Goal: Transaction & Acquisition: Book appointment/travel/reservation

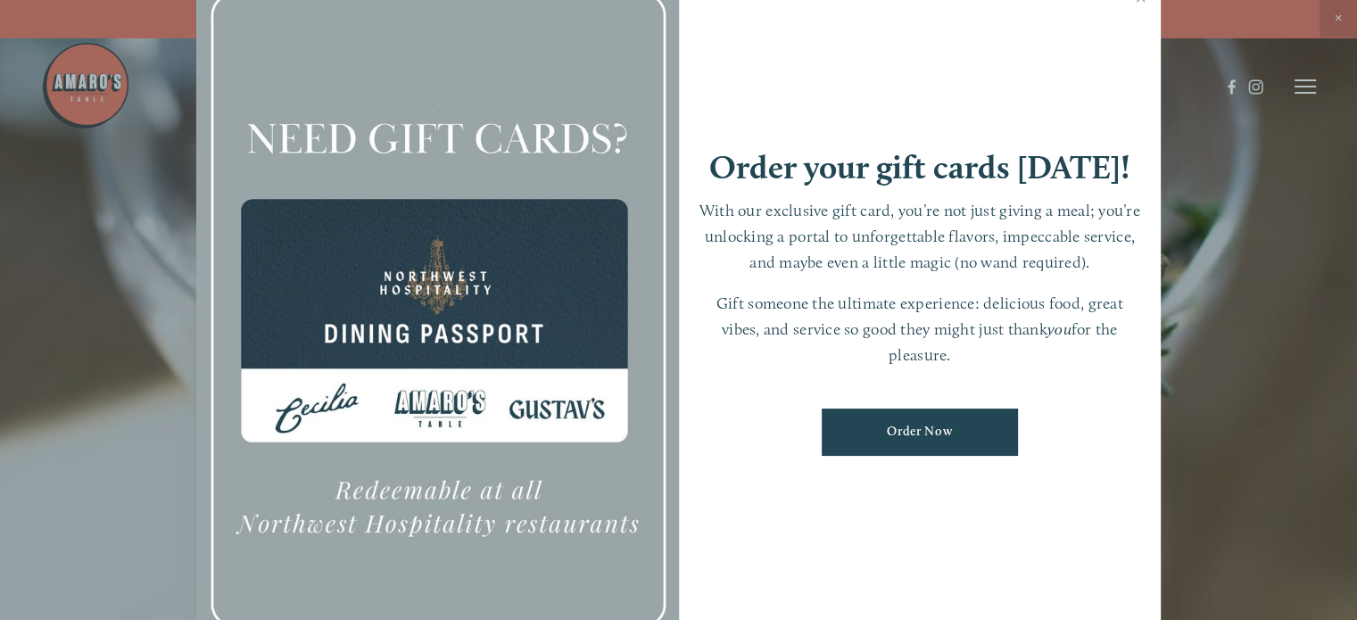
click at [1236, 167] on div at bounding box center [678, 310] width 1357 height 620
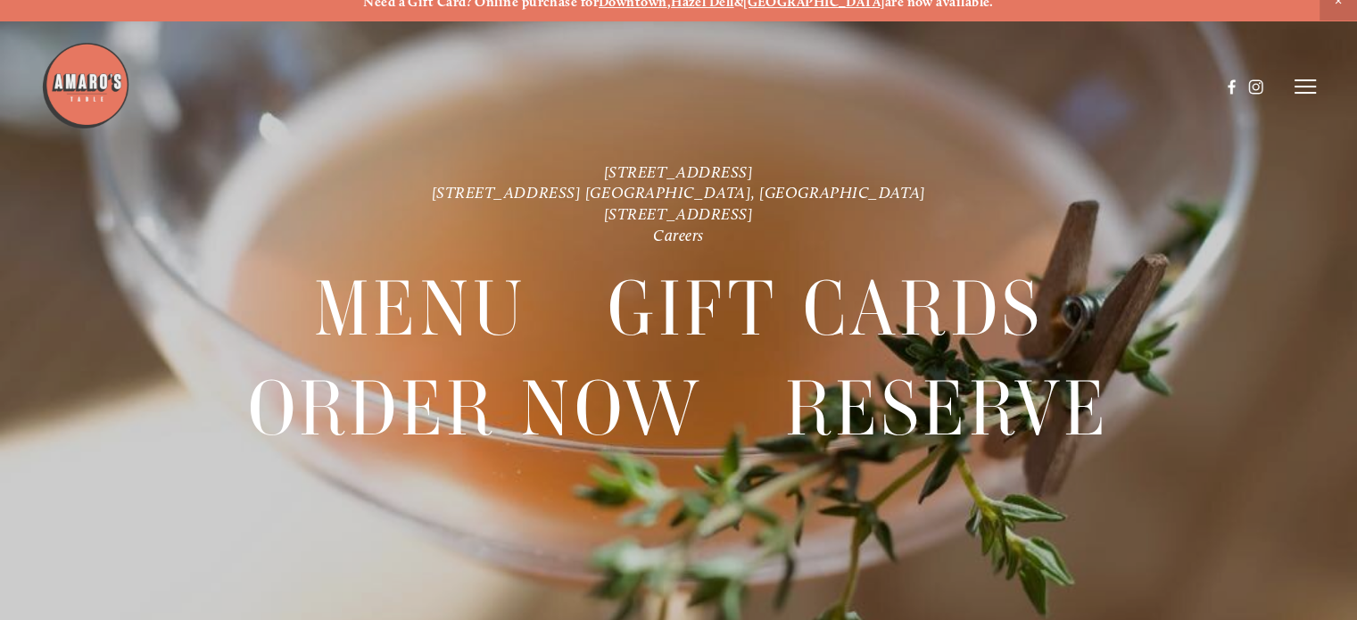
scroll to position [9, 0]
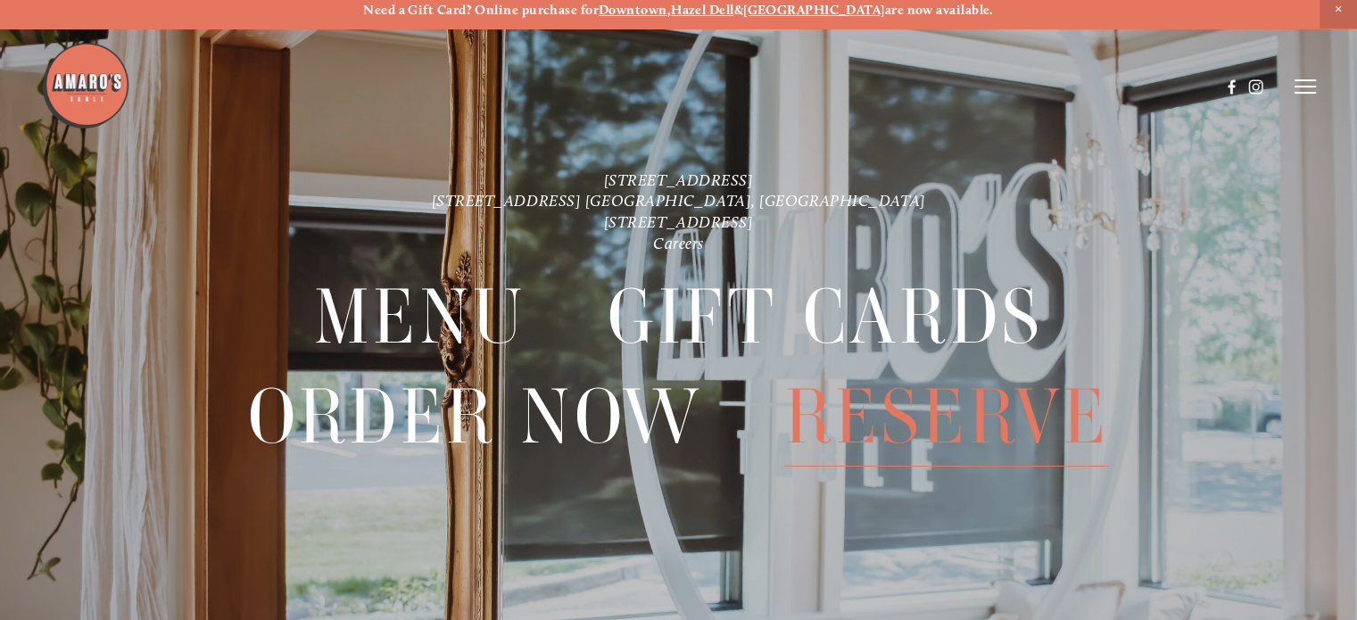
click at [950, 440] on span "Reserve" at bounding box center [946, 417] width 325 height 99
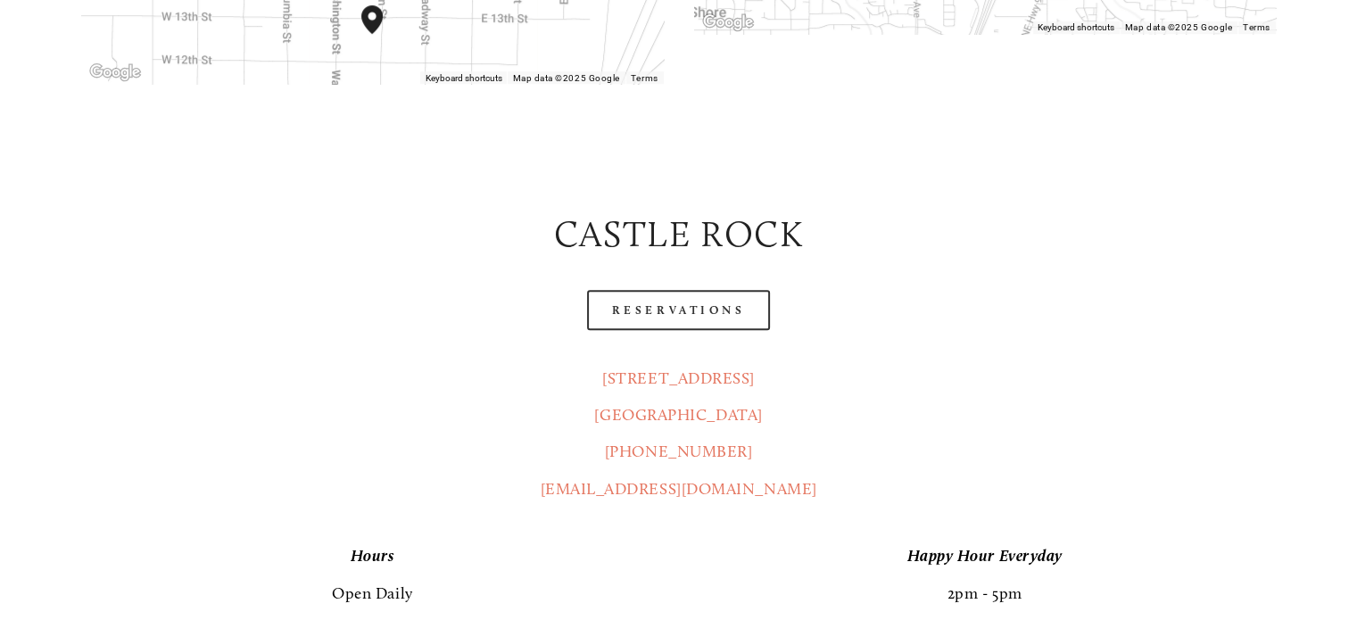
scroll to position [864, 0]
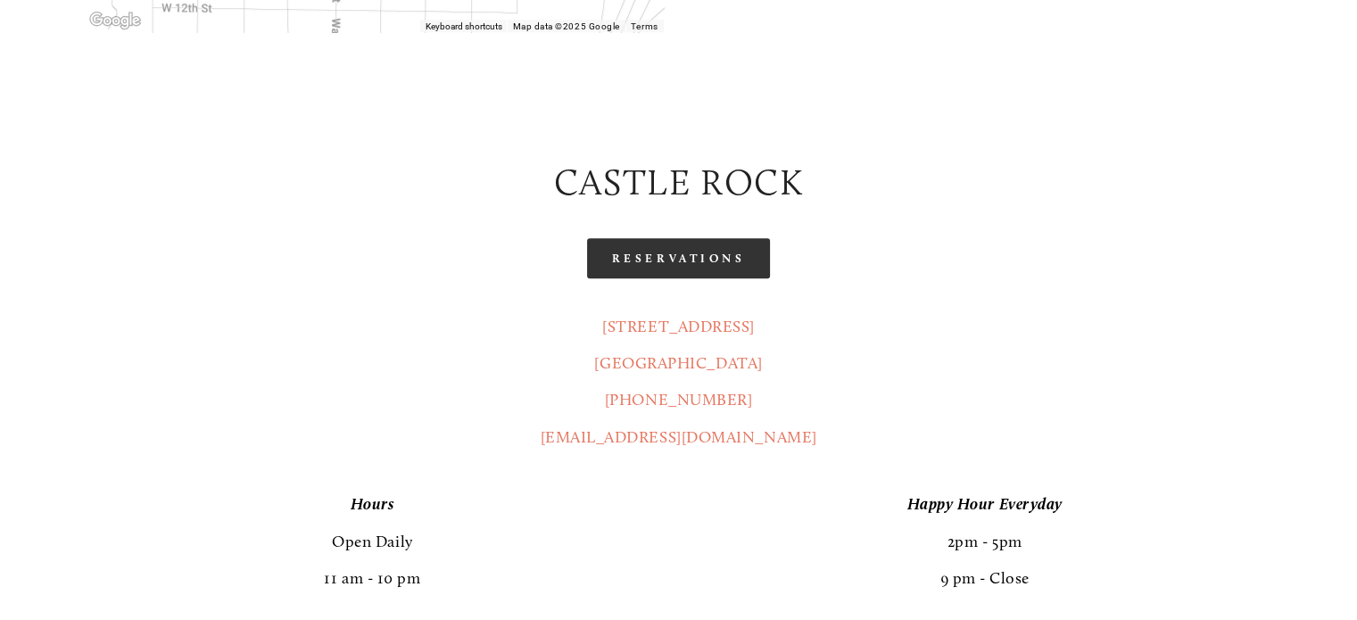
click at [721, 238] on link "Reservations" at bounding box center [679, 258] width 184 height 40
